Goal: Task Accomplishment & Management: Manage account settings

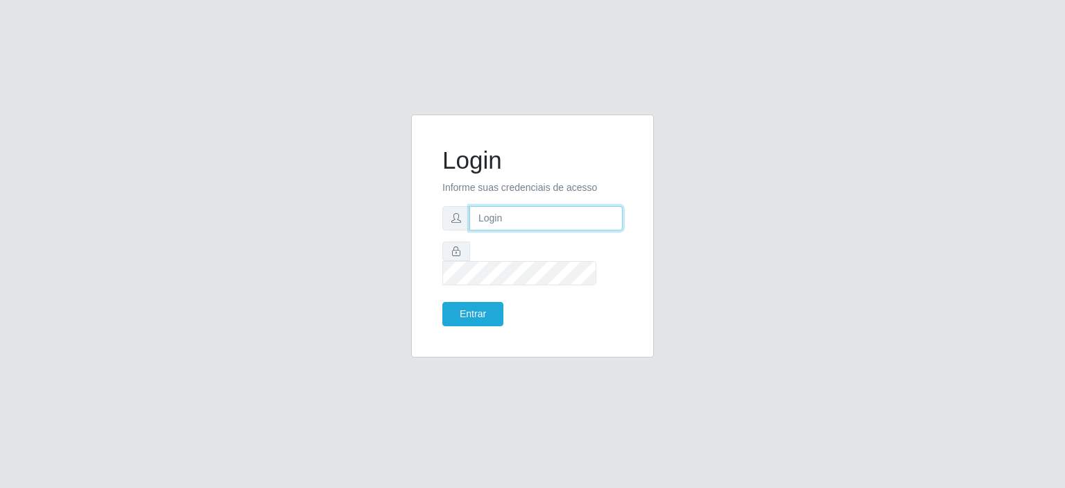
click at [481, 227] on input "text" at bounding box center [546, 218] width 153 height 24
type input "[EMAIL_ADDRESS][PERSON_NAME][DOMAIN_NAME]"
click at [443, 302] on button "Entrar" at bounding box center [473, 314] width 61 height 24
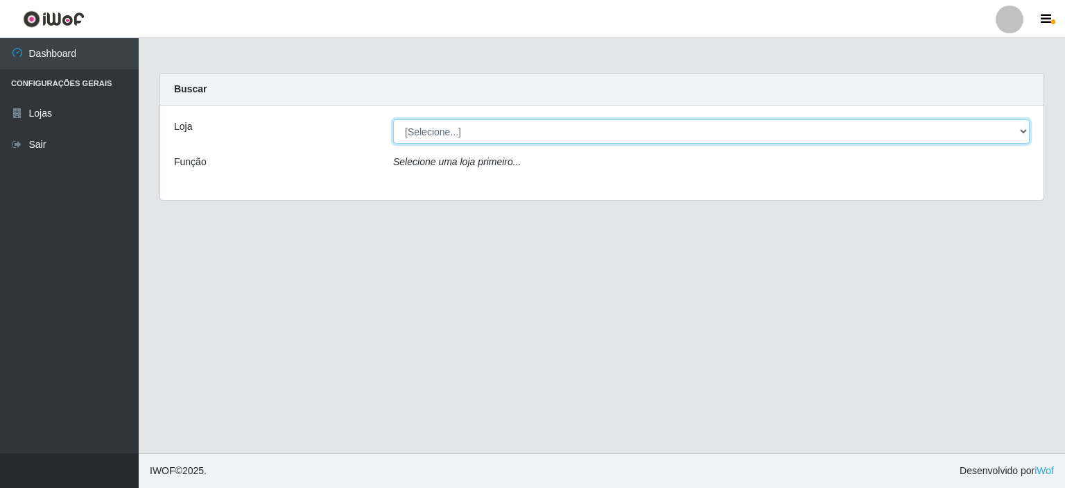
click at [1020, 135] on select "[Selecione...] Corte Fácil - Unidade Planalto" at bounding box center [711, 131] width 637 height 24
select select "202"
click at [393, 119] on select "[Selecione...] Corte Fácil - Unidade Planalto" at bounding box center [711, 131] width 637 height 24
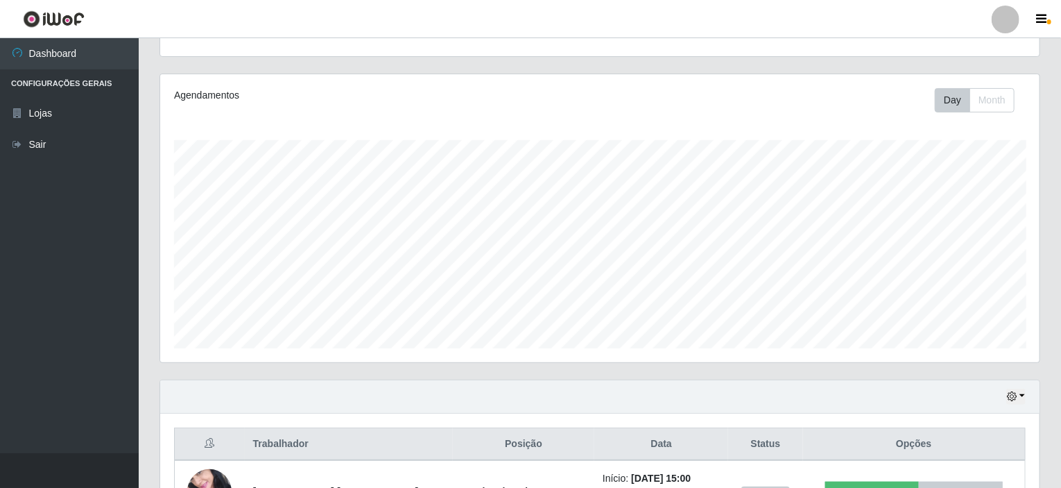
scroll to position [246, 0]
